Goal: Transaction & Acquisition: Purchase product/service

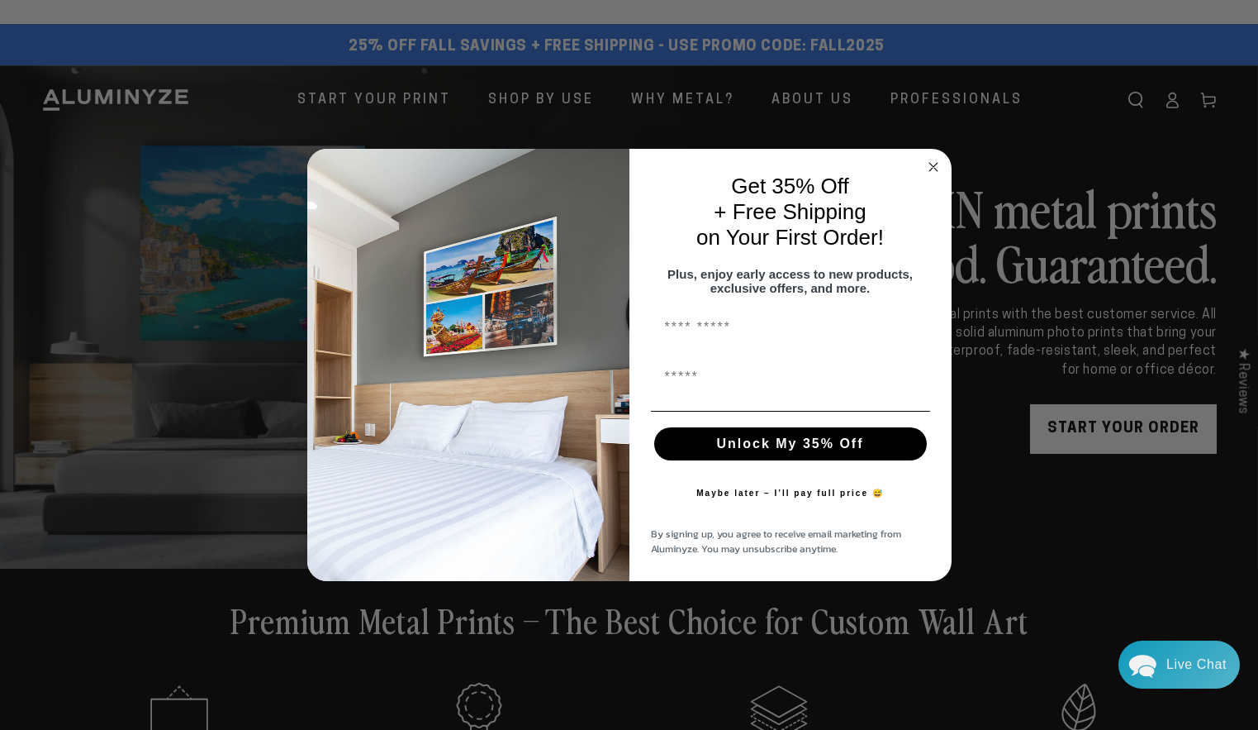
click at [1134, 102] on div "Close dialog Get 35% Off + Free Shipping on Your First Order! Plus, enjoy early…" at bounding box center [629, 365] width 1258 height 730
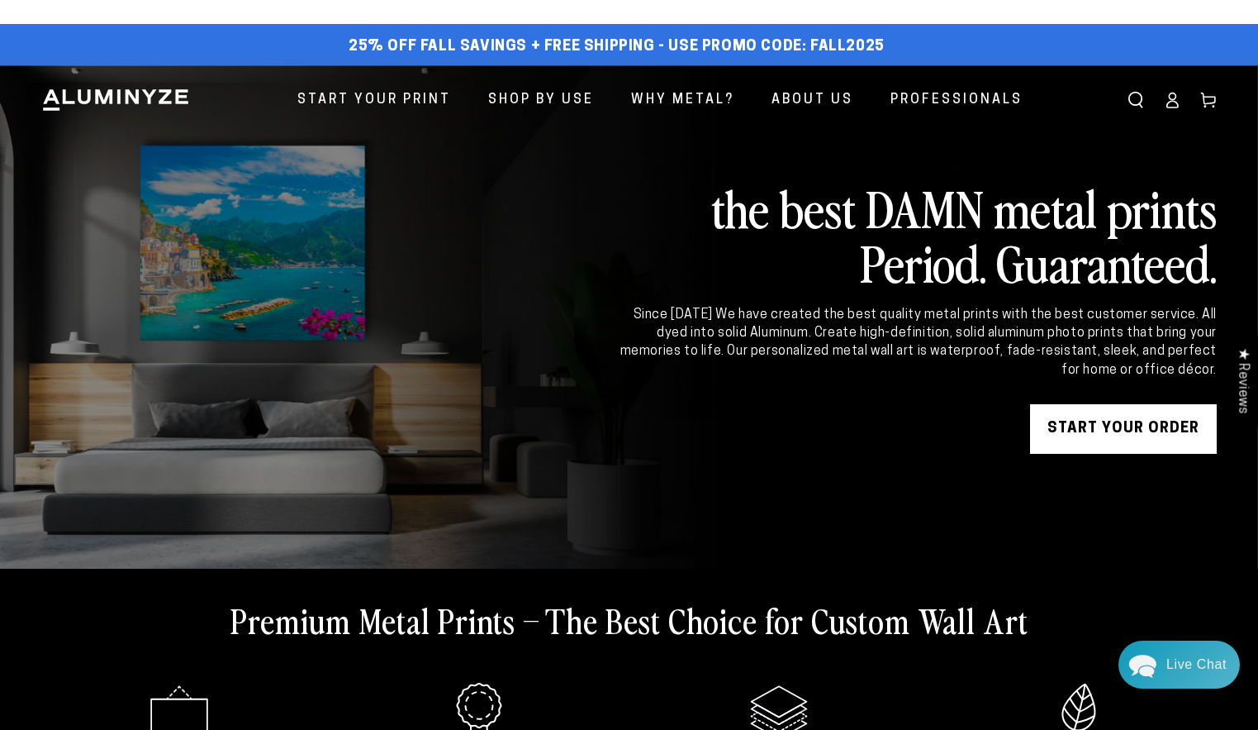
click at [1130, 103] on use "Search our site" at bounding box center [1135, 100] width 13 height 15
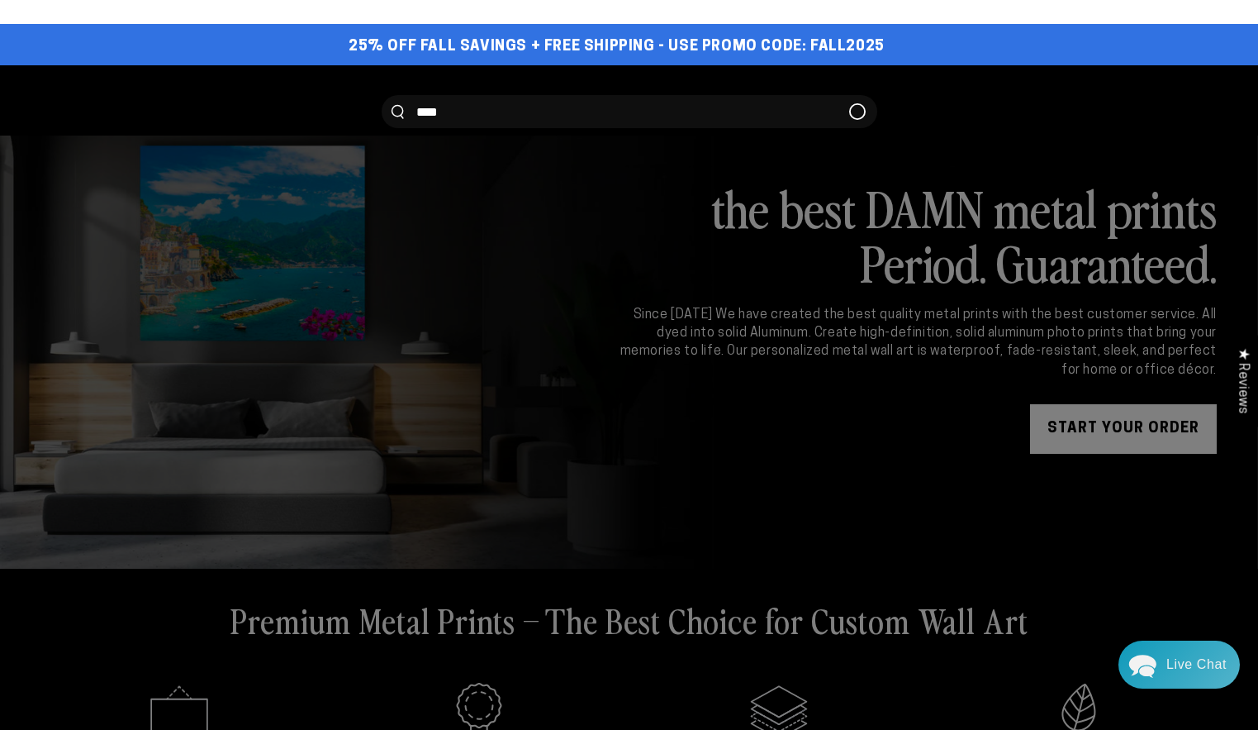
type input "****"
click at [392, 105] on button "Search our site" at bounding box center [398, 112] width 12 height 14
